Goal: Information Seeking & Learning: Learn about a topic

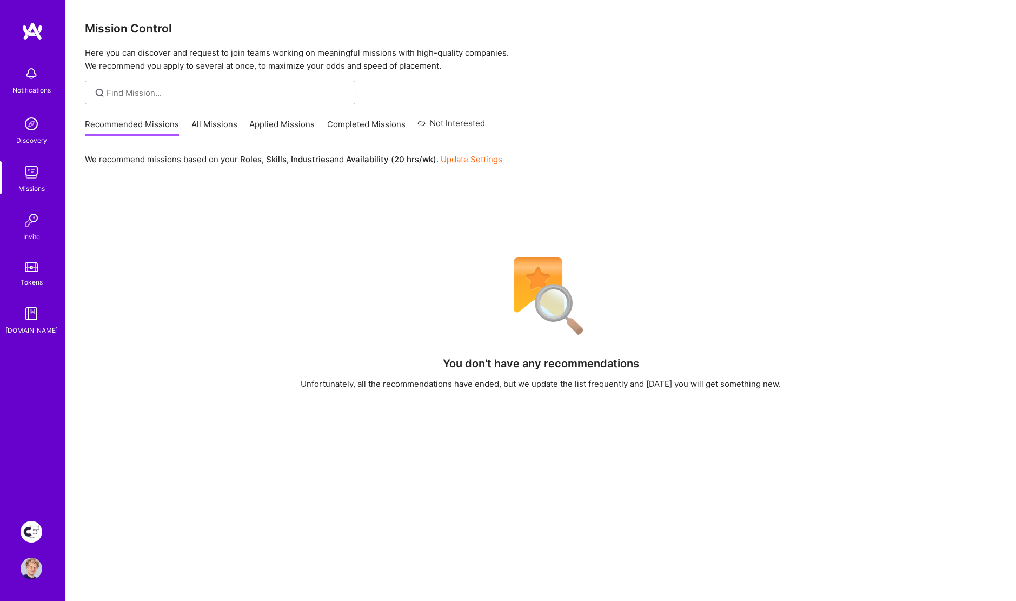
click at [31, 530] on img at bounding box center [32, 532] width 22 height 22
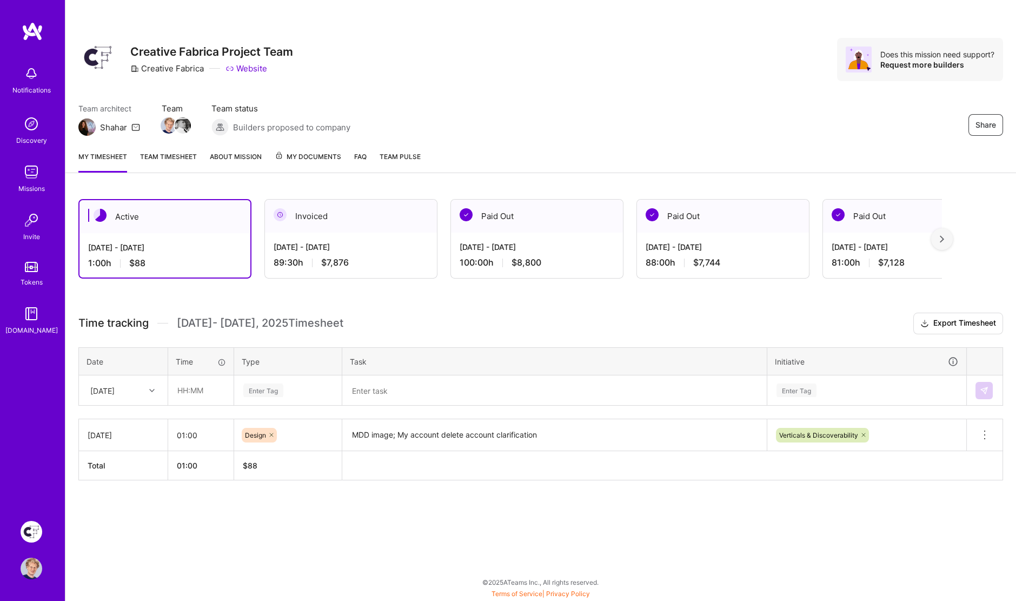
click at [39, 36] on img at bounding box center [33, 31] width 22 height 19
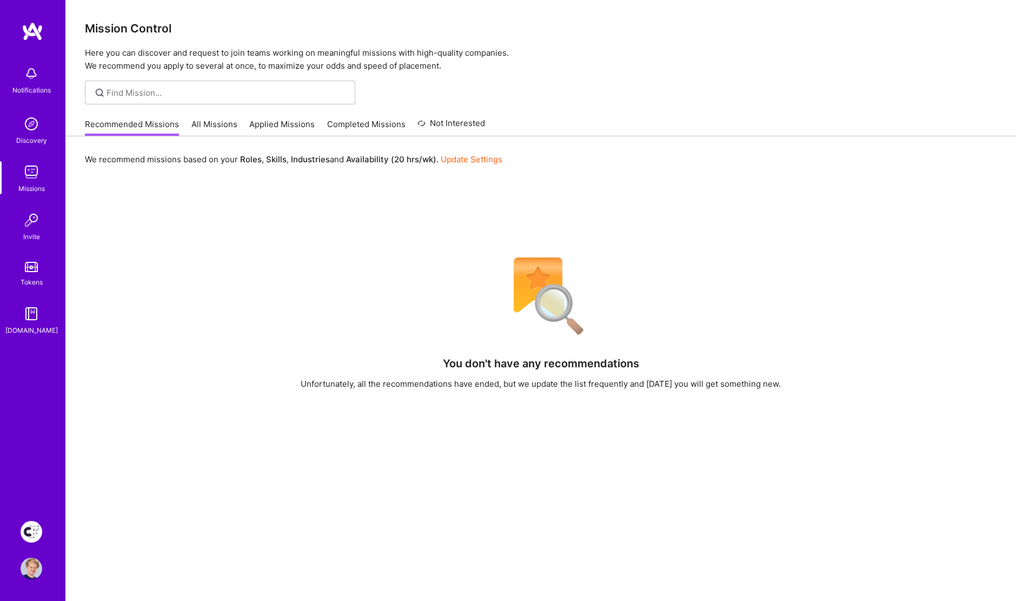
click at [208, 130] on link "All Missions" at bounding box center [214, 127] width 46 height 18
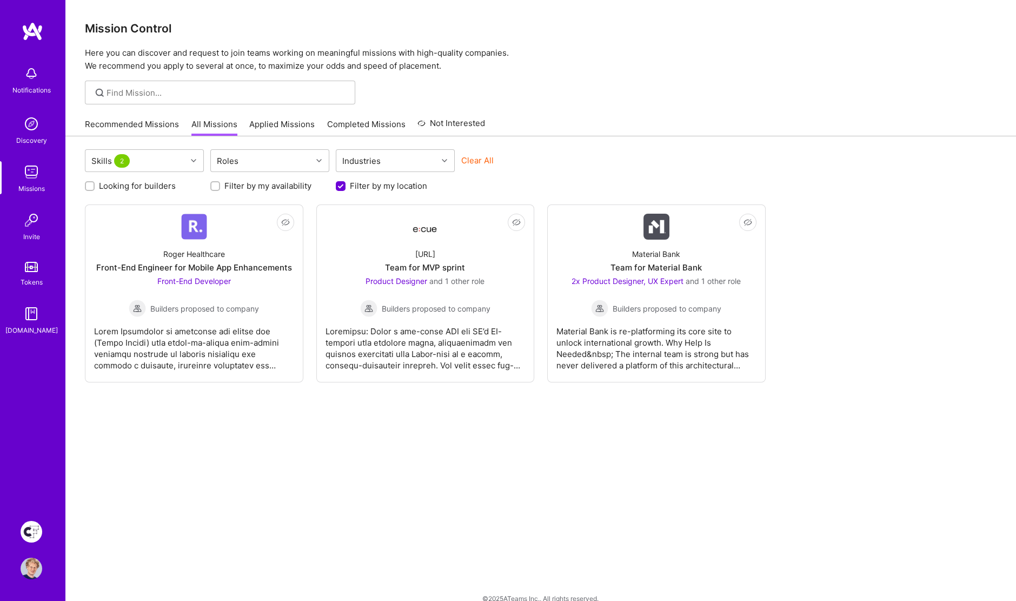
click at [215, 187] on input "Filter by my availability" at bounding box center [216, 187] width 8 height 8
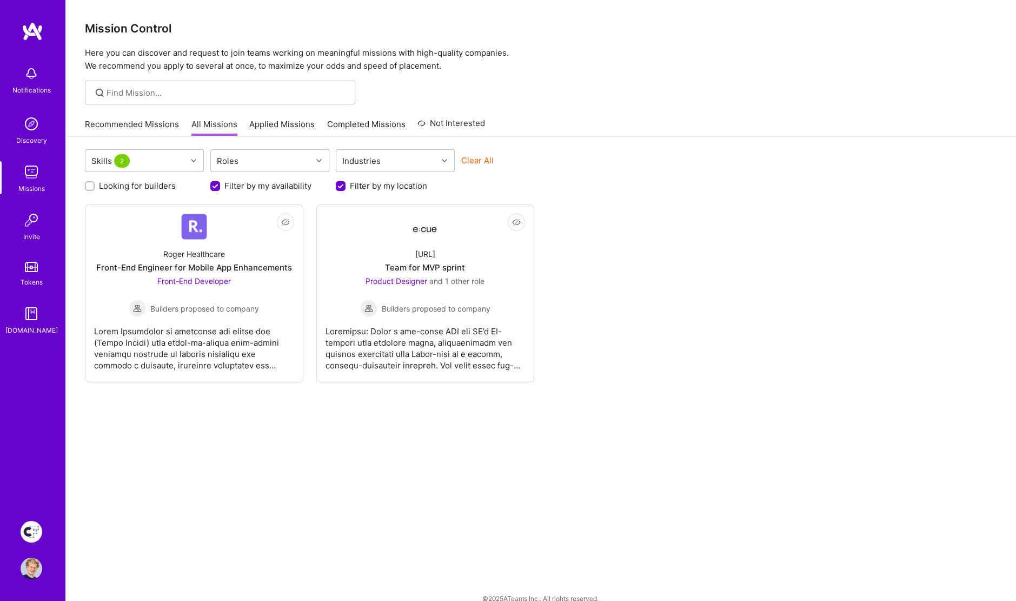
click at [215, 187] on input "Filter by my availability" at bounding box center [216, 187] width 10 height 10
checkbox input "false"
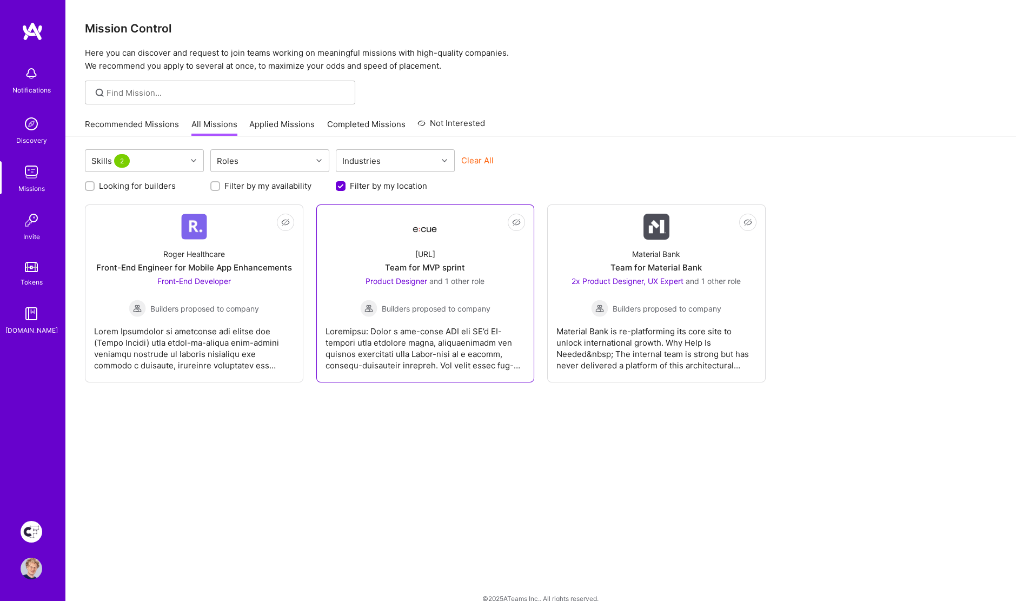
click at [435, 228] on img at bounding box center [425, 226] width 26 height 19
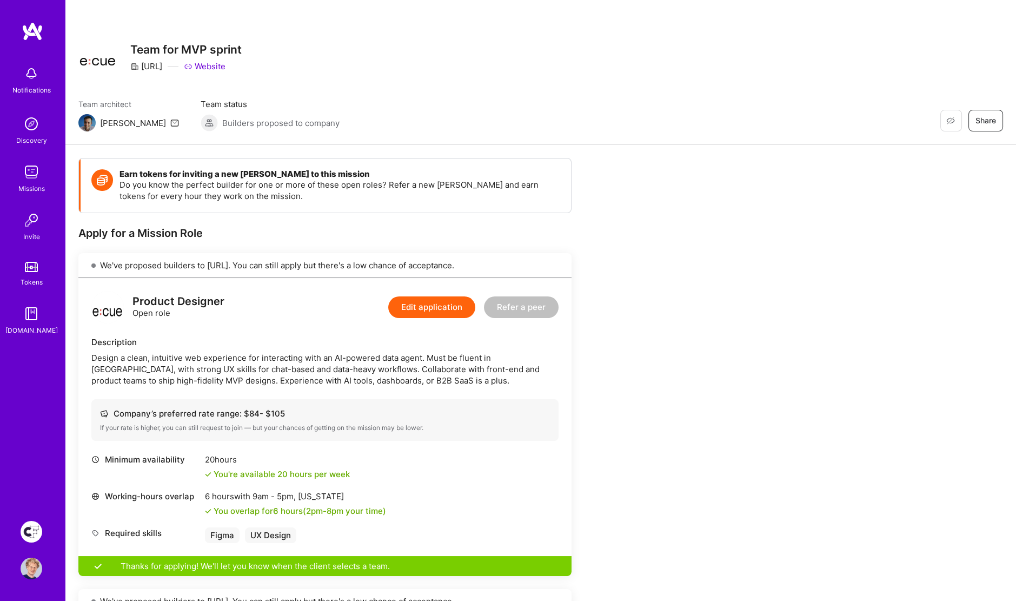
click at [32, 29] on img at bounding box center [33, 31] width 22 height 19
